Goal: Task Accomplishment & Management: Use online tool/utility

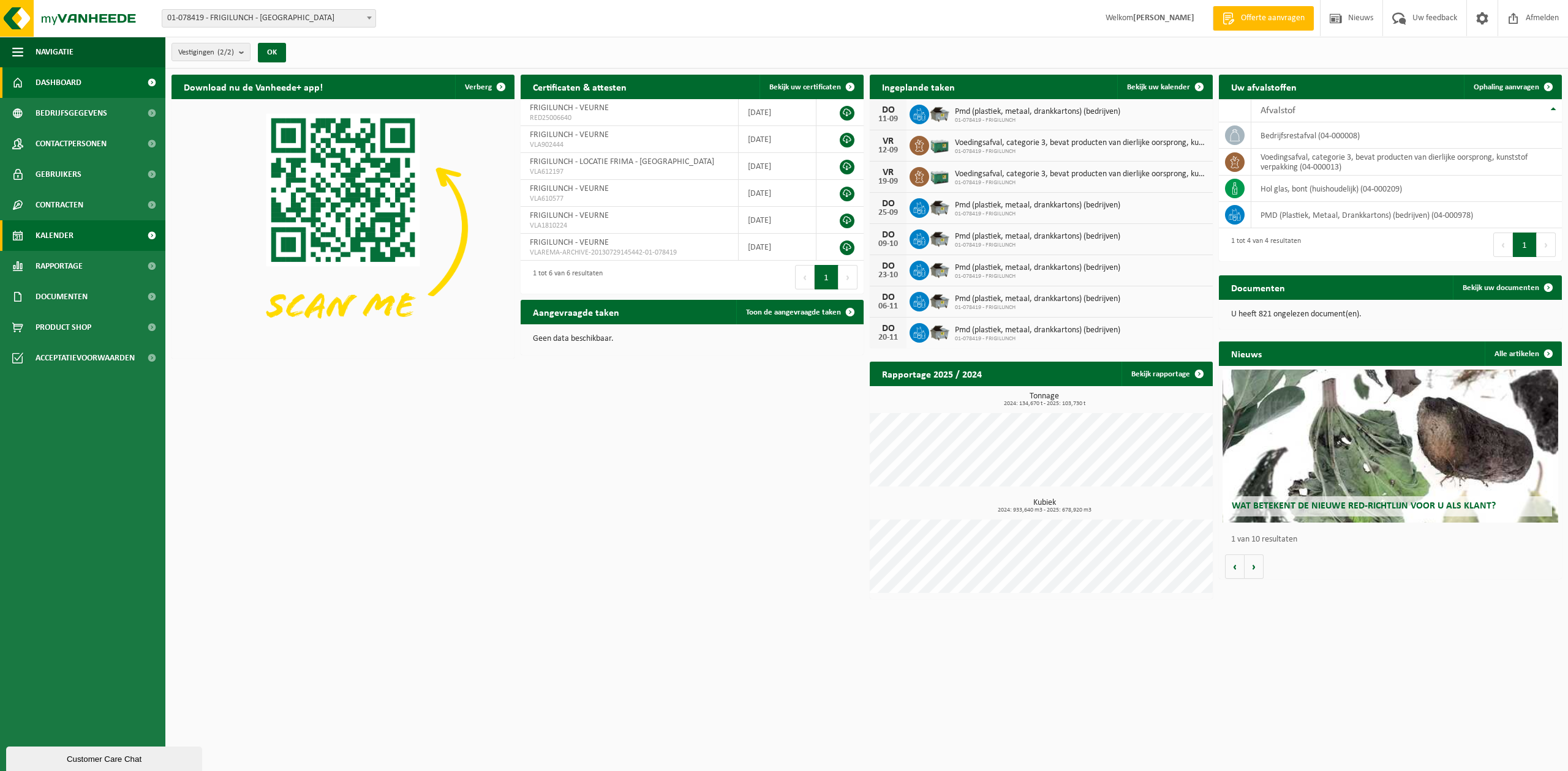
click at [65, 230] on span "Kalender" at bounding box center [55, 236] width 38 height 30
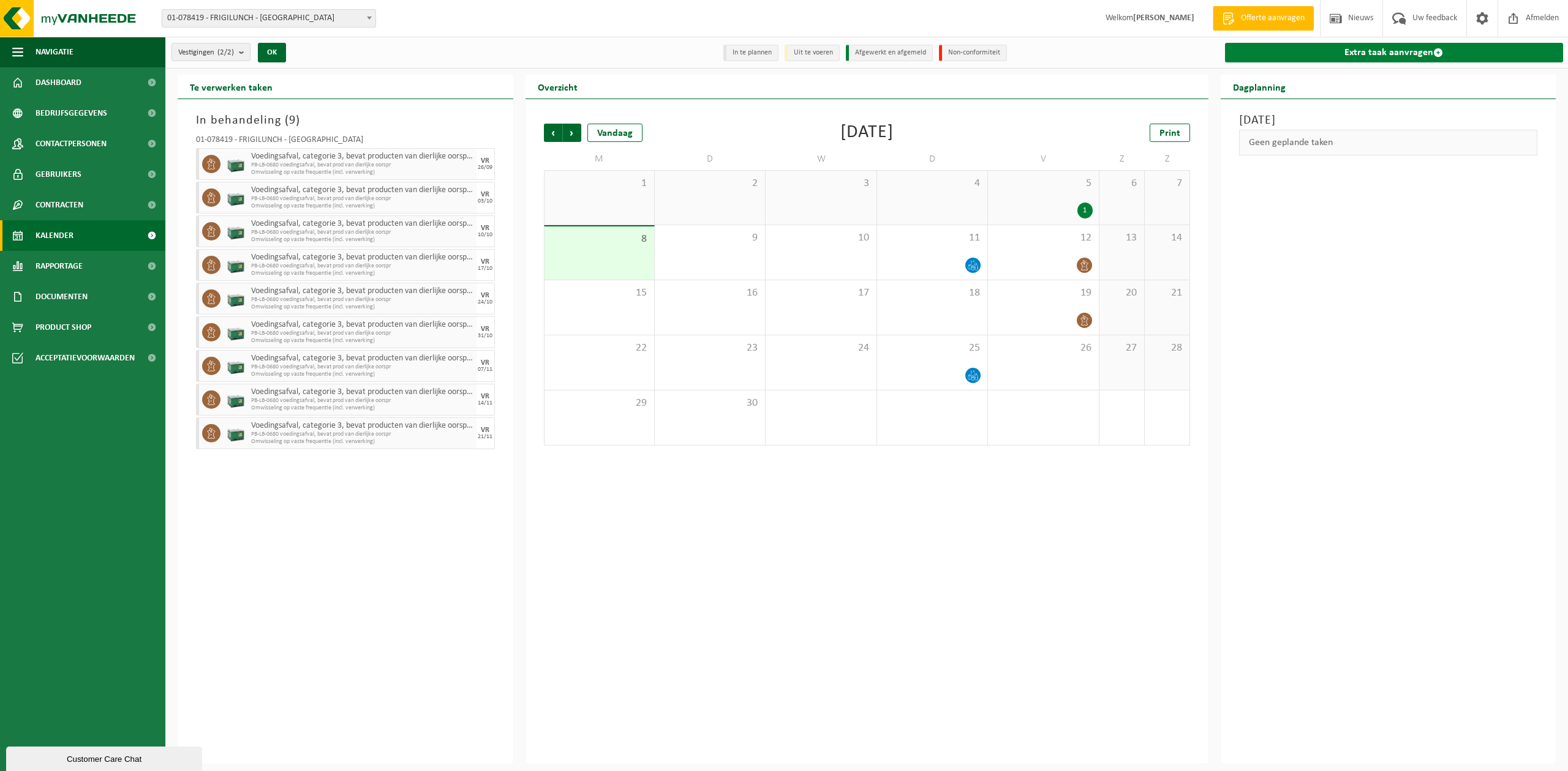
click at [1365, 49] on link "Extra taak aanvragen" at bounding box center [1394, 53] width 339 height 20
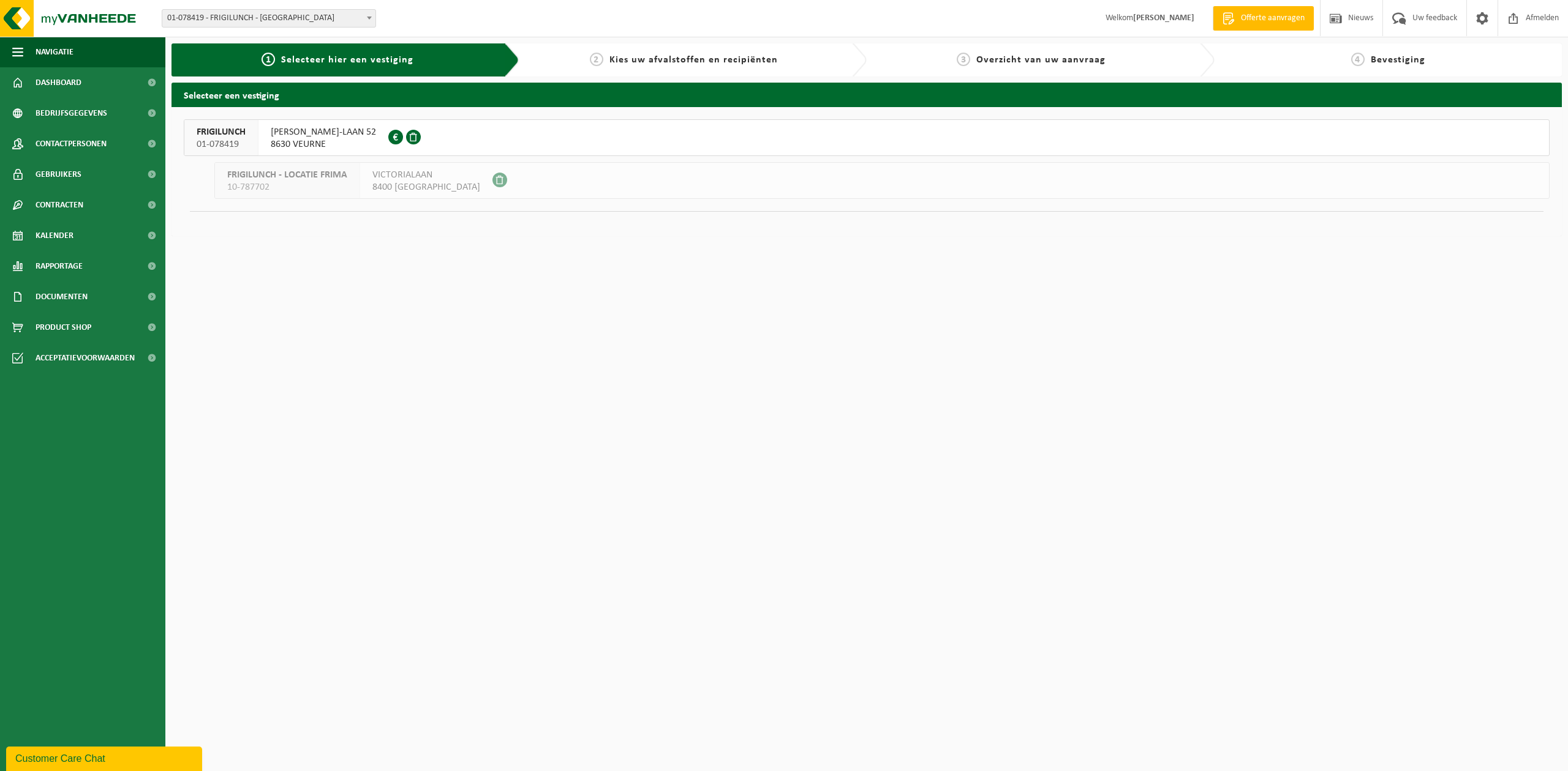
click at [309, 138] on span "ALBERT I-LAAN 52" at bounding box center [323, 133] width 105 height 13
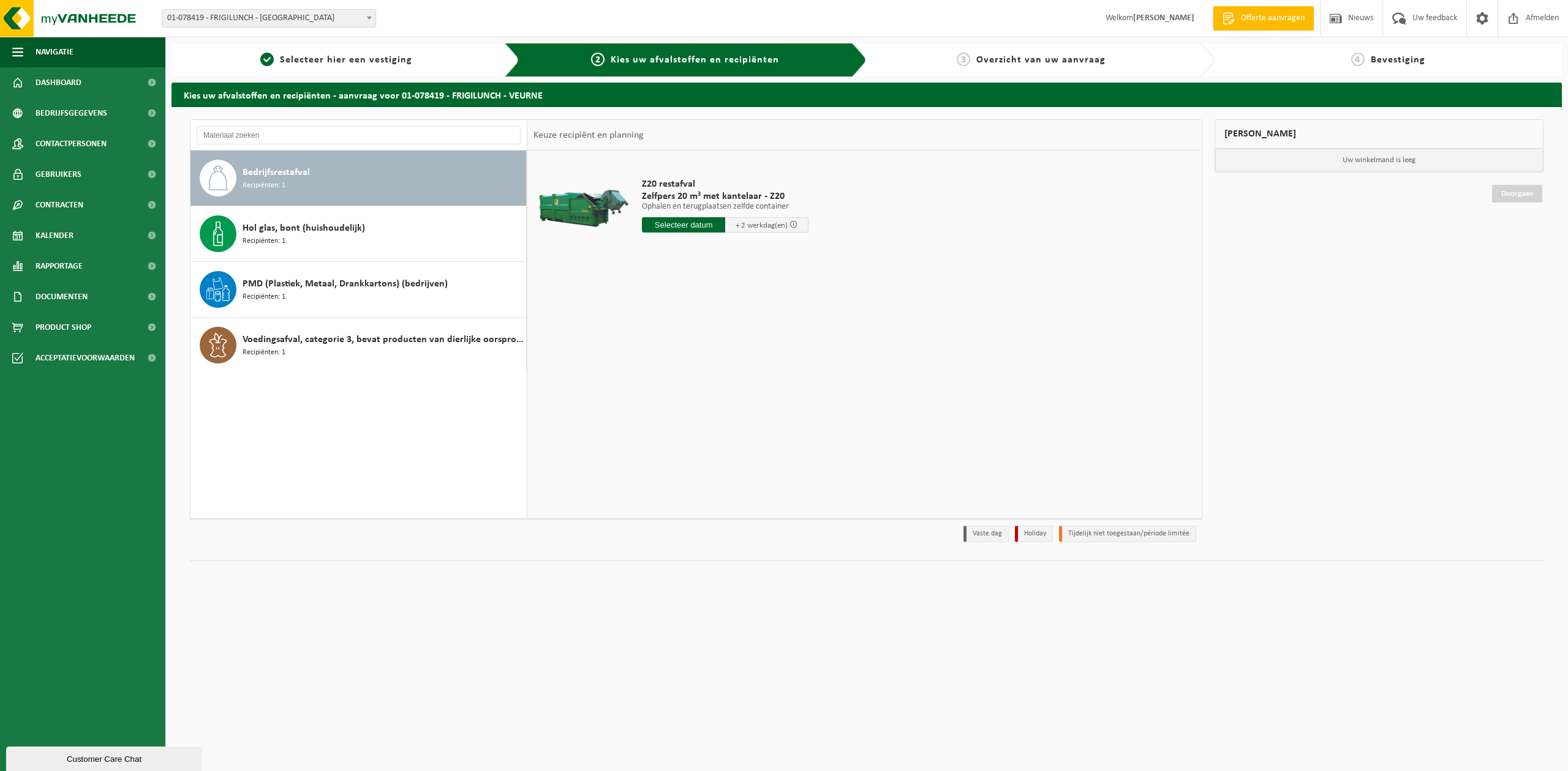
click at [351, 174] on div "Bedrijfsrestafval Recipiënten: 1" at bounding box center [382, 178] width 281 height 37
click at [674, 223] on input "text" at bounding box center [683, 224] width 83 height 15
click at [677, 314] on div "9" at bounding box center [675, 315] width 22 height 20
type input "Van 2025-09-09"
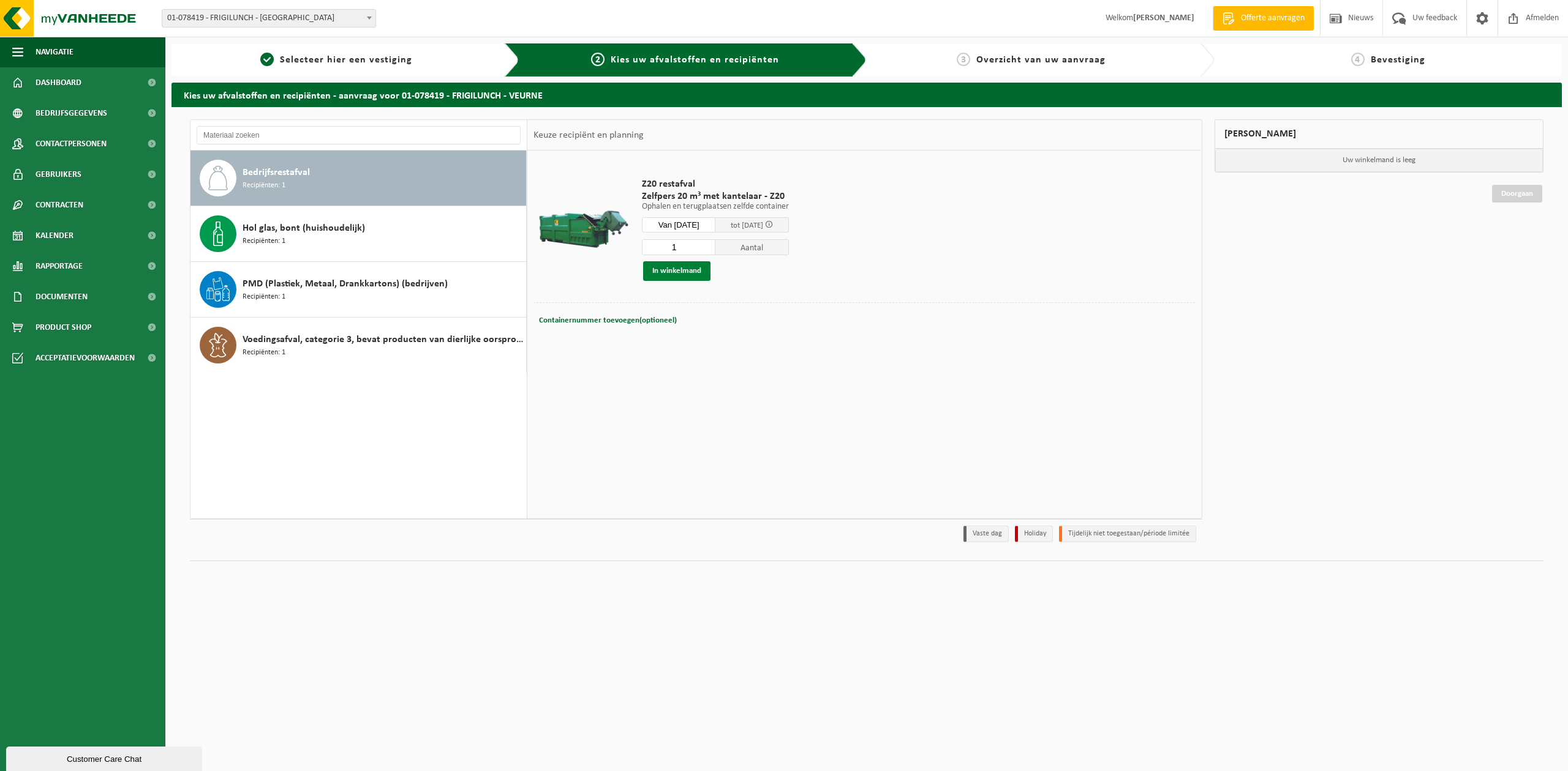
click at [676, 272] on button "In winkelmand" at bounding box center [676, 272] width 67 height 20
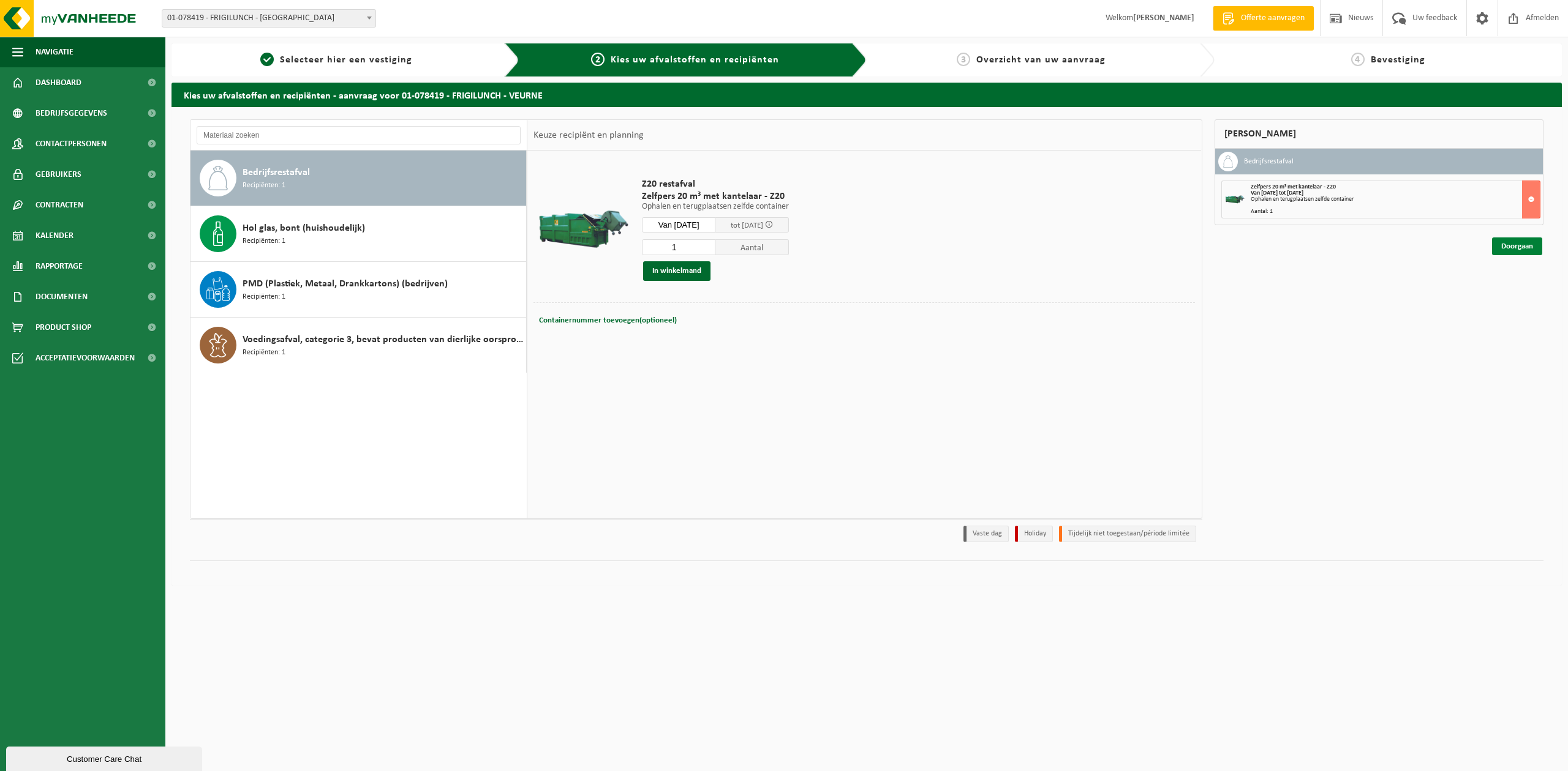
click at [1505, 250] on link "Doorgaan" at bounding box center [1517, 247] width 50 height 18
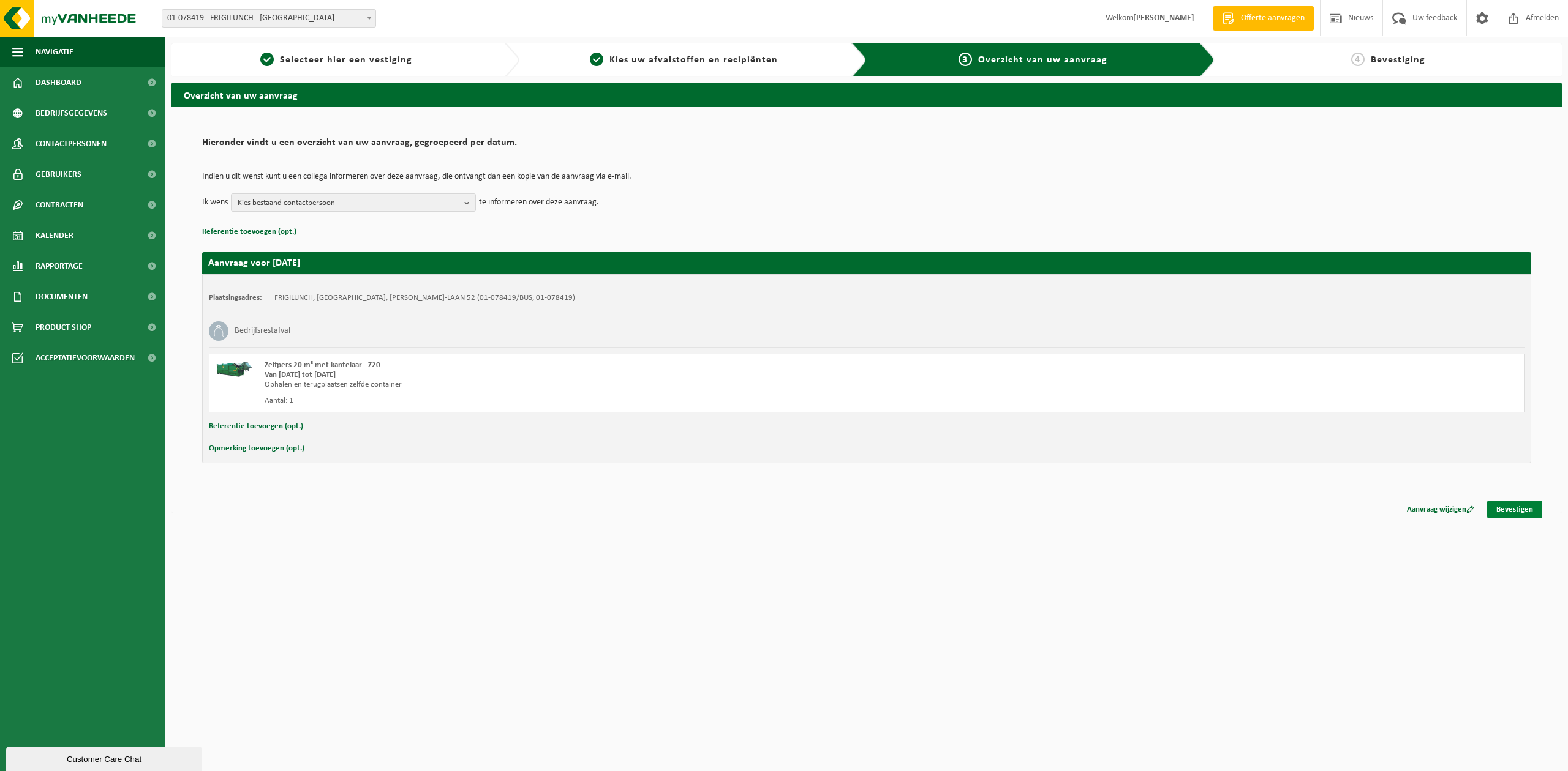
click at [1507, 506] on link "Bevestigen" at bounding box center [1514, 509] width 55 height 18
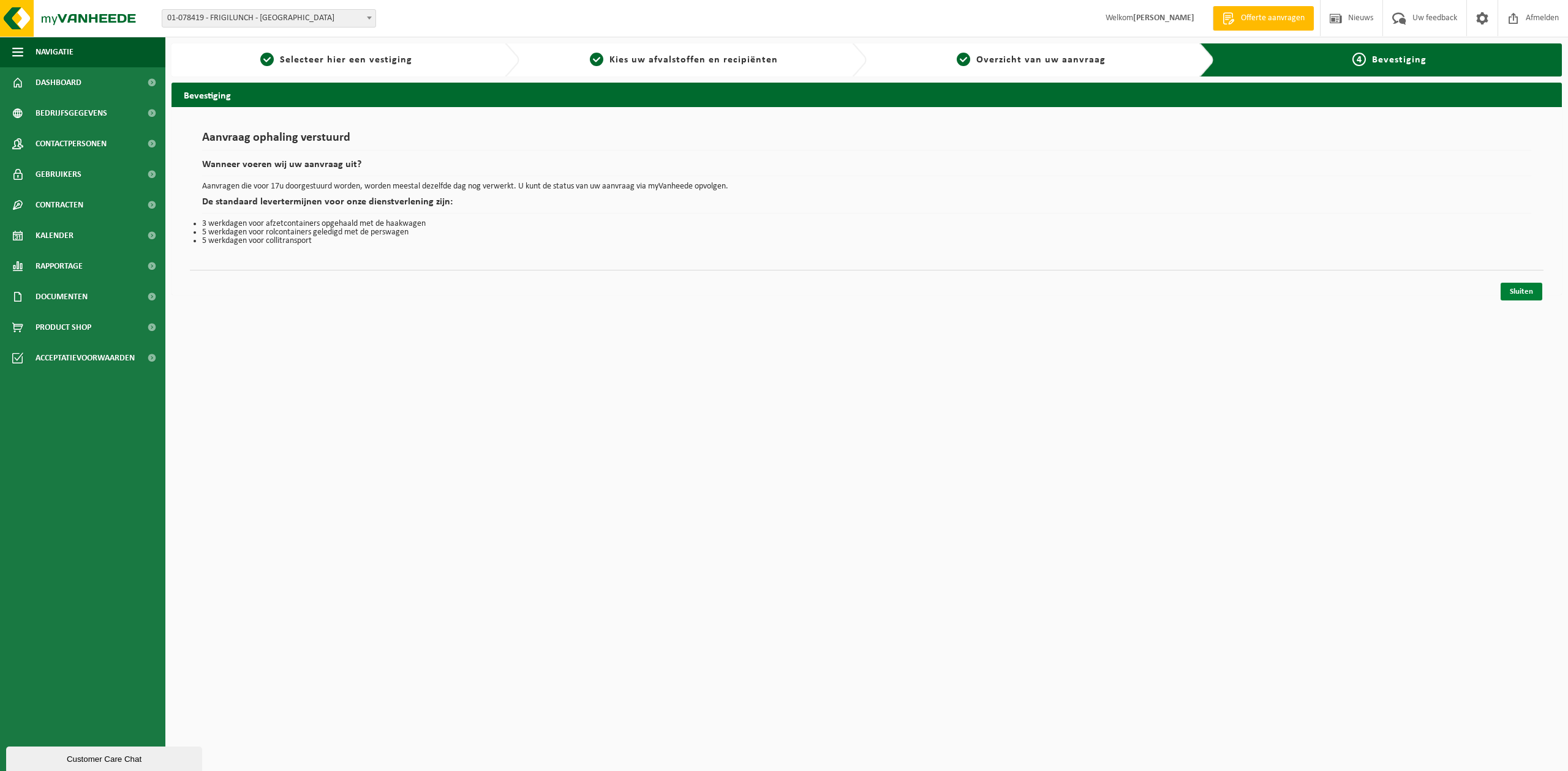
click at [1516, 289] on link "Sluiten" at bounding box center [1521, 291] width 41 height 18
